Goal: Check status: Check status

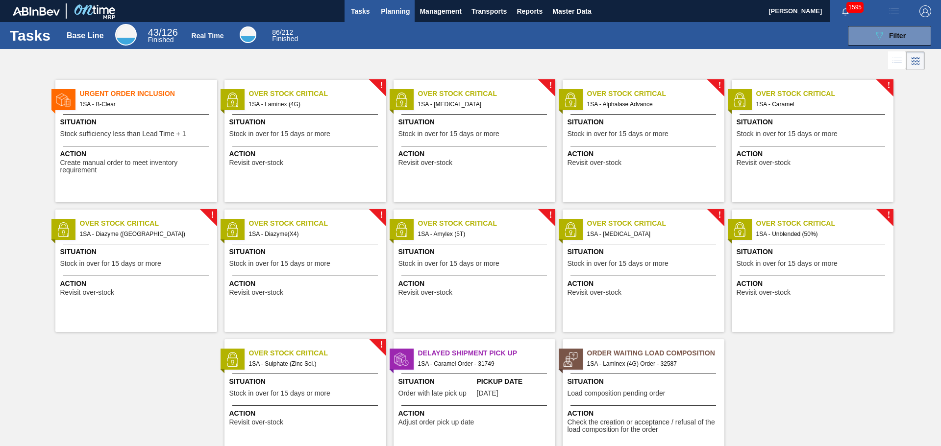
click at [402, 12] on span "Planning" at bounding box center [395, 11] width 29 height 12
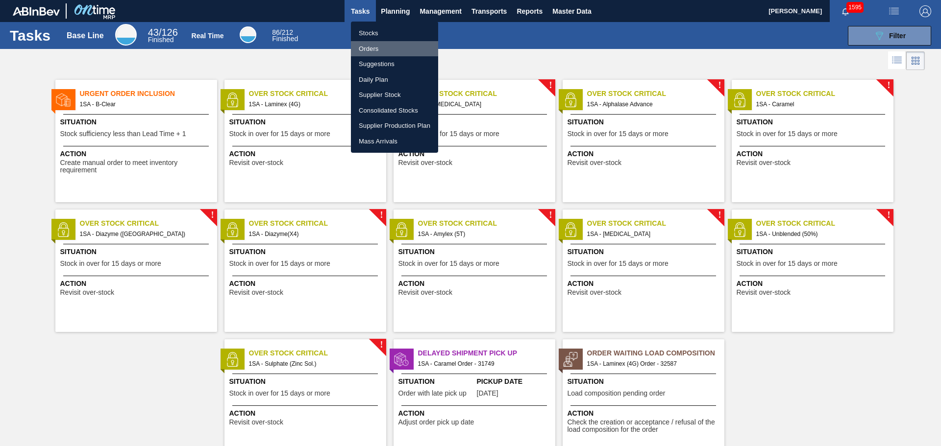
click at [378, 50] on li "Orders" at bounding box center [394, 49] width 87 height 16
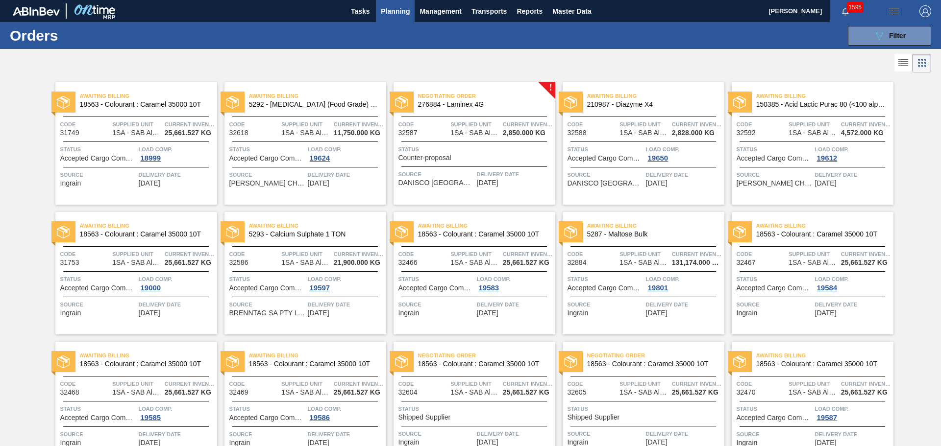
click at [185, 152] on span "Load Comp." at bounding box center [177, 150] width 76 height 10
click at [186, 156] on div "Load Comp. 18999" at bounding box center [177, 154] width 76 height 18
click at [105, 183] on div "Source Ingrain" at bounding box center [98, 178] width 76 height 17
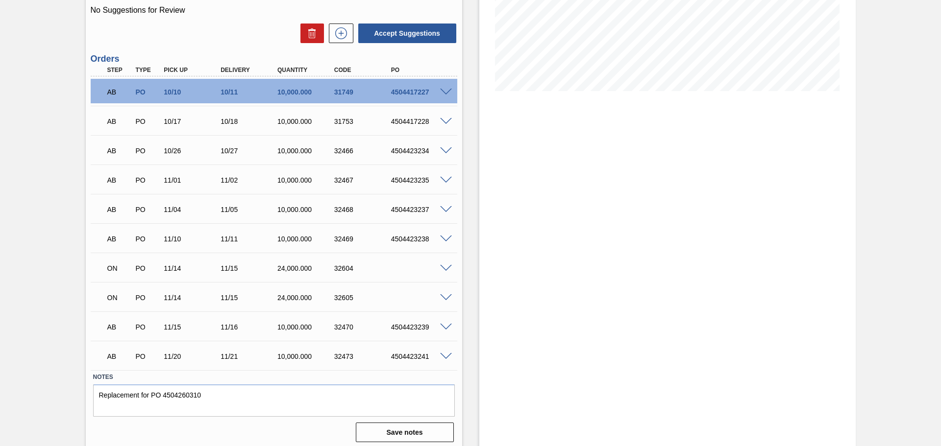
scroll to position [196, 0]
drag, startPoint x: 334, startPoint y: 267, endPoint x: 356, endPoint y: 266, distance: 22.1
click at [356, 266] on div "32604" at bounding box center [364, 268] width 64 height 8
copy div "32604"
drag, startPoint x: 334, startPoint y: 299, endPoint x: 353, endPoint y: 304, distance: 20.1
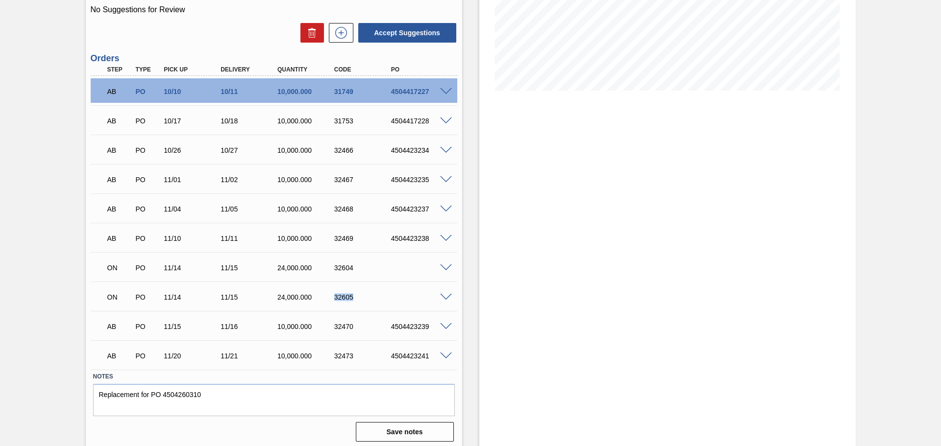
click at [353, 304] on div "ON PO 11/14 11/15 24,000.000 32605" at bounding box center [271, 297] width 340 height 20
copy div "32605"
click at [333, 268] on div "32604" at bounding box center [364, 268] width 64 height 8
drag, startPoint x: 334, startPoint y: 270, endPoint x: 358, endPoint y: 273, distance: 24.2
click at [356, 271] on div "32604" at bounding box center [364, 268] width 64 height 8
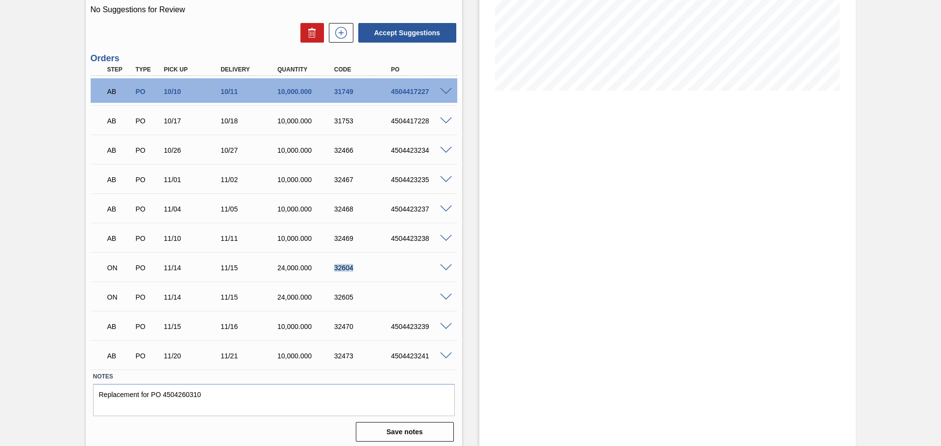
copy div "32604"
drag, startPoint x: 334, startPoint y: 299, endPoint x: 352, endPoint y: 297, distance: 17.8
click at [352, 297] on div "32605" at bounding box center [364, 297] width 64 height 8
copy div "32605"
